Goal: Information Seeking & Learning: Learn about a topic

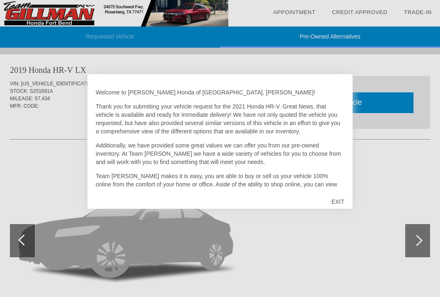
scroll to position [2, 0]
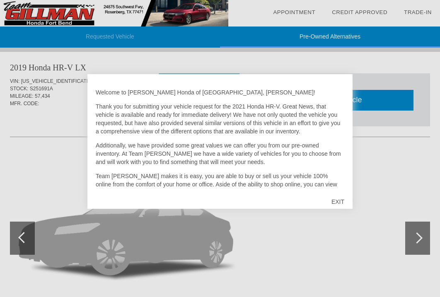
click at [342, 200] on div "EXIT" at bounding box center [337, 201] width 29 height 25
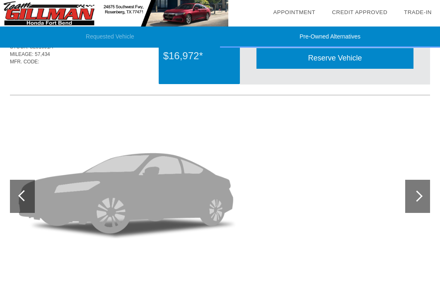
scroll to position [92, 0]
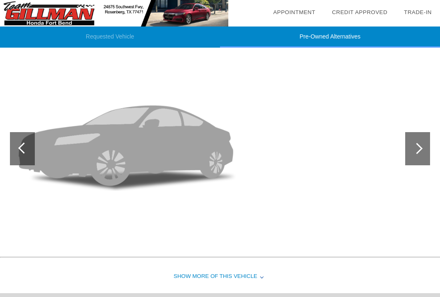
click at [423, 153] on div at bounding box center [417, 148] width 25 height 33
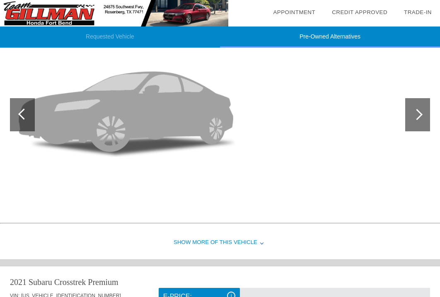
scroll to position [135, 0]
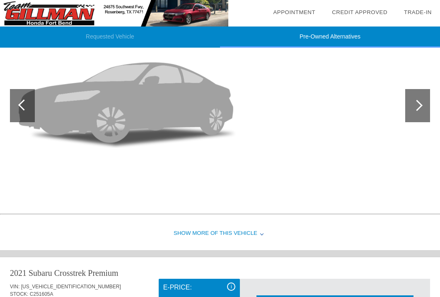
click at [263, 236] on div "Show More of this Vehicle" at bounding box center [220, 233] width 440 height 33
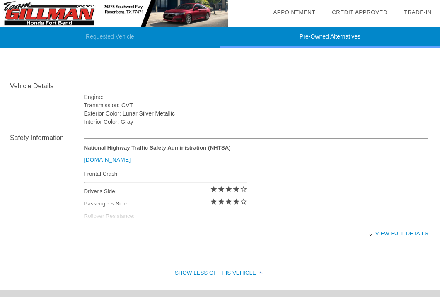
scroll to position [271, 0]
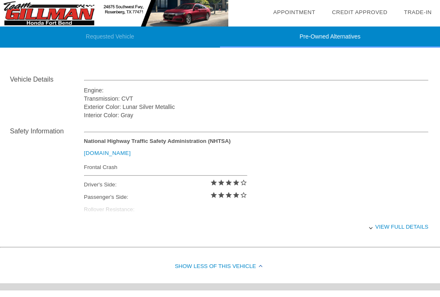
click at [133, 209] on div "National Highway Traffic Safety Administration (NHTSA) www.nhtsa.gov Frontal Cr…" at bounding box center [256, 177] width 344 height 79
click at [411, 230] on div "View full details" at bounding box center [256, 227] width 344 height 20
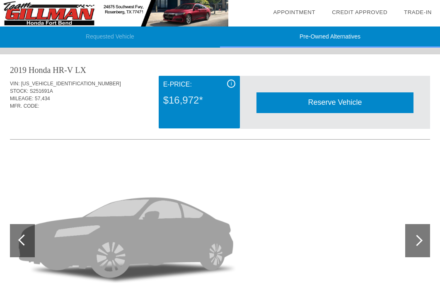
scroll to position [0, 0]
drag, startPoint x: 94, startPoint y: 73, endPoint x: 7, endPoint y: 66, distance: 87.2
click at [7, 66] on div "2019 Honda HR-V LX VIN: [US_VEHICLE_IDENTIFICATION_NUMBER] STOCK: S251691A MILE…" at bounding box center [220, 284] width 440 height 461
copy div "2019 Honda HR-V LX"
click at [111, 140] on div at bounding box center [220, 242] width 420 height 207
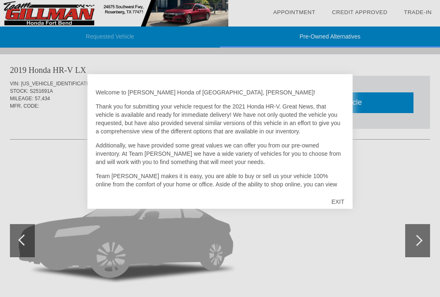
scroll to position [2, 0]
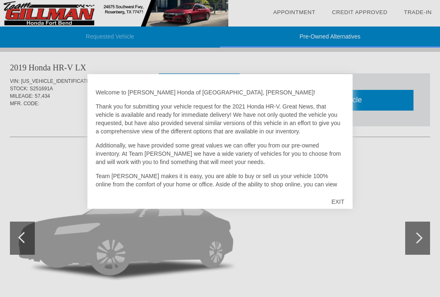
click at [337, 198] on div "EXIT" at bounding box center [337, 201] width 29 height 25
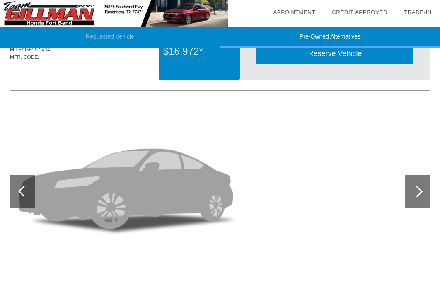
scroll to position [-1, 0]
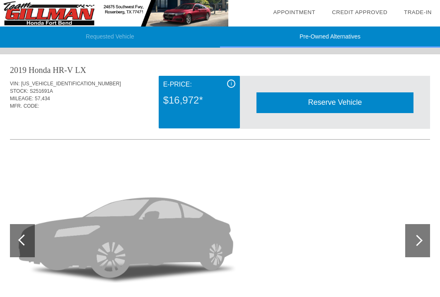
click at [330, 107] on div "Reserve Vehicle" at bounding box center [334, 102] width 157 height 20
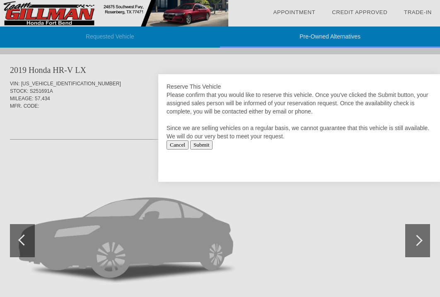
click at [182, 145] on input "Cancel" at bounding box center [177, 144] width 22 height 9
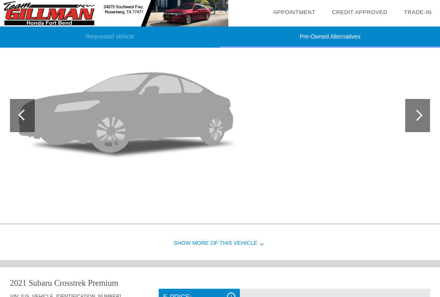
scroll to position [135, 0]
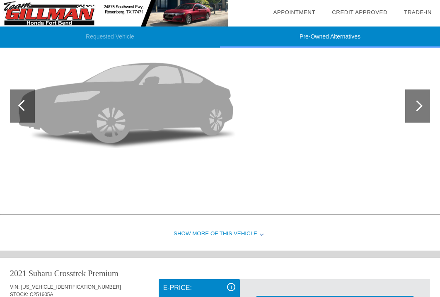
click at [415, 100] on div at bounding box center [417, 105] width 25 height 33
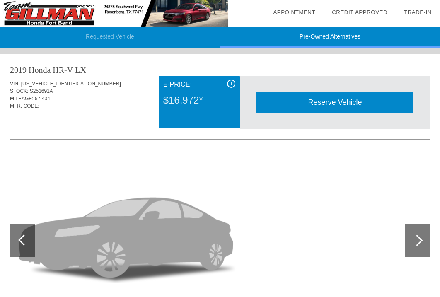
scroll to position [0, 0]
drag, startPoint x: 89, startPoint y: 71, endPoint x: 10, endPoint y: 72, distance: 79.1
click at [10, 72] on div "2019 Honda HR-V LX VIN: [US_VEHICLE_IDENTIFICATION_NUMBER] STOCK: S251691A MILE…" at bounding box center [220, 200] width 440 height 292
copy div "2019 Honda HR-V LX"
drag, startPoint x: 76, startPoint y: 82, endPoint x: 22, endPoint y: 81, distance: 54.3
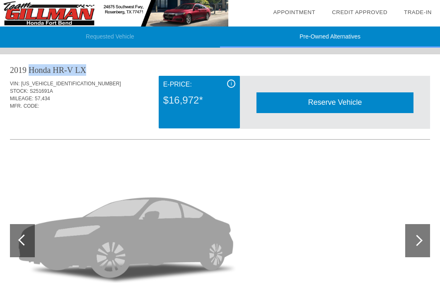
click at [22, 81] on div "VIN: [US_VEHICLE_IDENTIFICATION_NUMBER]" at bounding box center [220, 83] width 420 height 7
copy div "[US_VEHICLE_IDENTIFICATION_NUMBER]"
click at [231, 83] on div "i" at bounding box center [231, 84] width 8 height 8
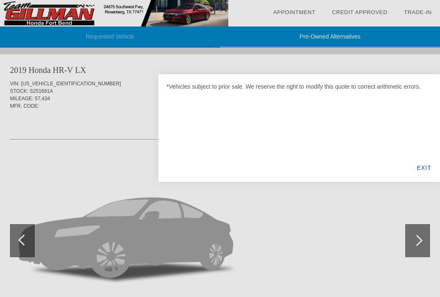
click at [427, 168] on div "EXIT" at bounding box center [424, 168] width 32 height 28
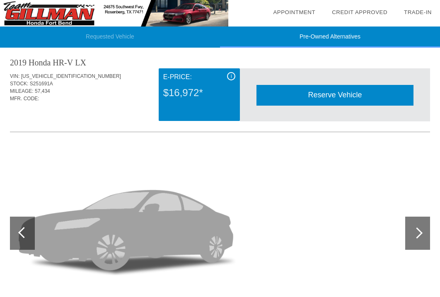
scroll to position [7, 0]
